Goal: Obtain resource: Obtain resource

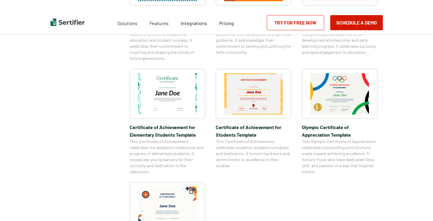
scroll to position [544, 0]
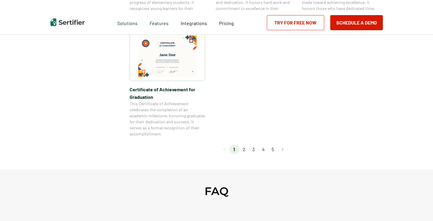
click at [247, 152] on li "2" at bounding box center [244, 149] width 10 height 10
click at [243, 151] on li "2" at bounding box center [244, 149] width 10 height 10
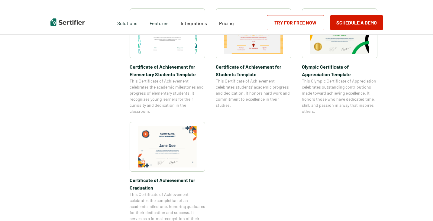
scroll to position [574, 0]
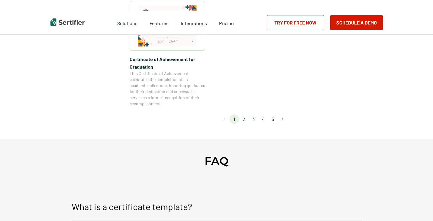
click at [254, 120] on li "3" at bounding box center [254, 119] width 10 height 10
click at [286, 121] on button "Go to next page" at bounding box center [283, 119] width 10 height 10
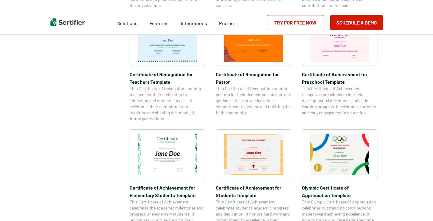
scroll to position [363, 0]
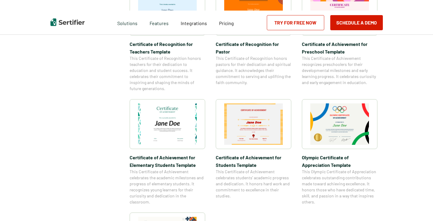
click at [172, 124] on img at bounding box center [167, 123] width 59 height 41
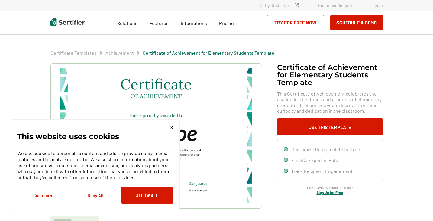
drag, startPoint x: 144, startPoint y: 192, endPoint x: 154, endPoint y: 186, distance: 12.2
click at [145, 192] on button "Allow All" at bounding box center [147, 194] width 52 height 17
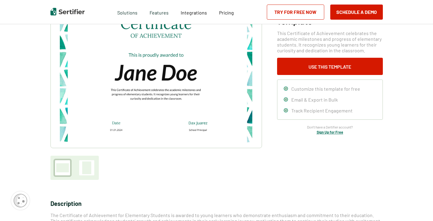
scroll to position [30, 0]
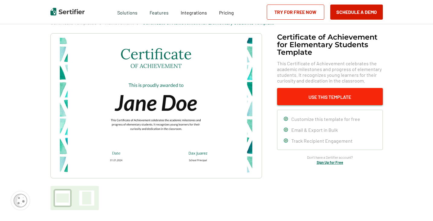
click at [297, 92] on button "Use This Template" at bounding box center [330, 96] width 106 height 17
